Goal: Transaction & Acquisition: Purchase product/service

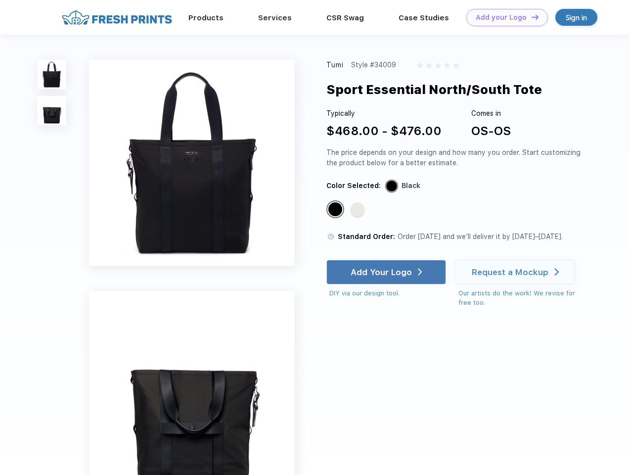
click at [504, 17] on link "Add your Logo Design Tool" at bounding box center [508, 17] width 82 height 17
click at [0, 0] on div "Design Tool" at bounding box center [0, 0] width 0 height 0
click at [531, 17] on link "Add your Logo Design Tool" at bounding box center [508, 17] width 82 height 17
click at [52, 74] on img at bounding box center [51, 74] width 29 height 29
click at [52, 111] on img at bounding box center [51, 110] width 29 height 29
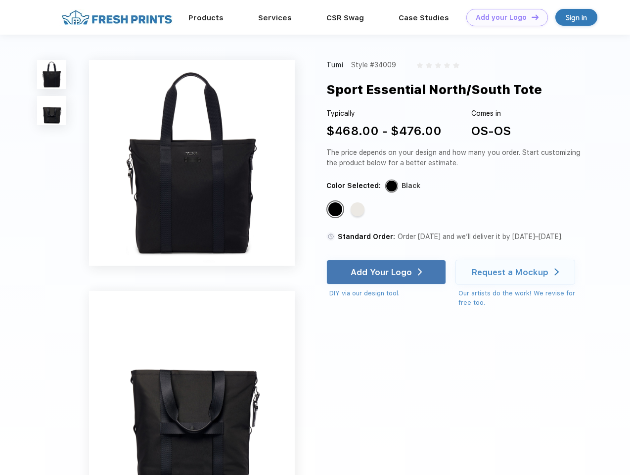
click at [336, 210] on div "Standard Color" at bounding box center [336, 209] width 14 height 14
click at [359, 210] on div "Standard Color" at bounding box center [358, 209] width 14 height 14
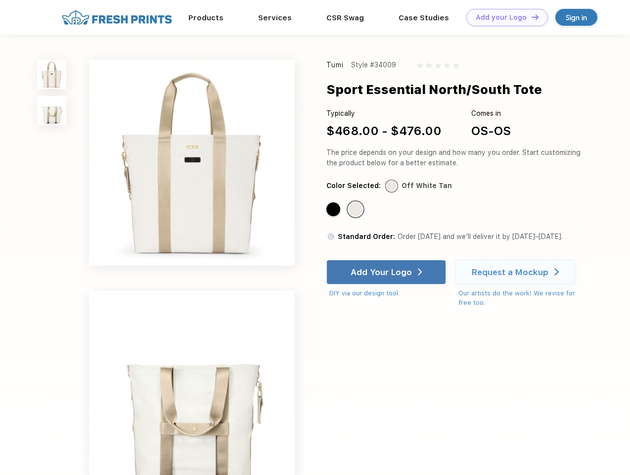
click at [387, 272] on div "Add Your Logo" at bounding box center [381, 272] width 61 height 10
click at [517, 272] on div "Request a Mockup" at bounding box center [510, 272] width 77 height 10
